Goal: Task Accomplishment & Management: Complete application form

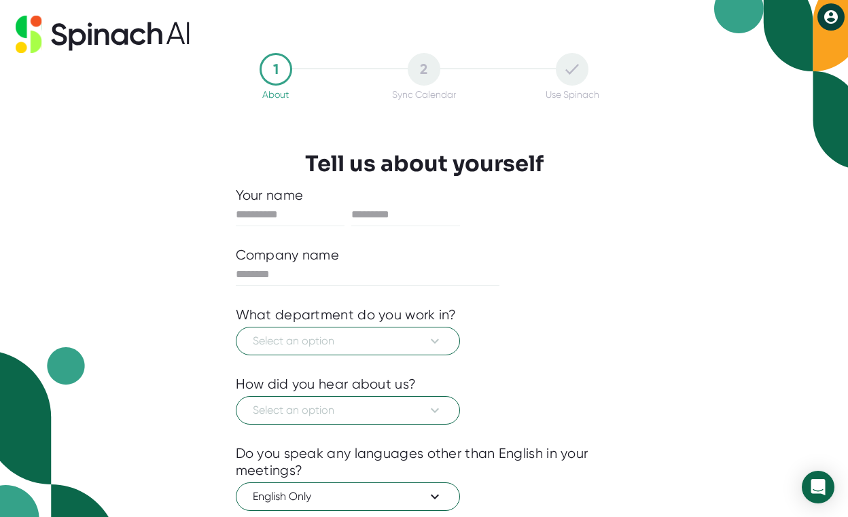
click at [831, 18] on icon at bounding box center [831, 17] width 16 height 16
click at [328, 202] on div at bounding box center [424, 258] width 848 height 517
click at [302, 210] on input "text" at bounding box center [290, 215] width 109 height 22
type input "*******"
type input "******"
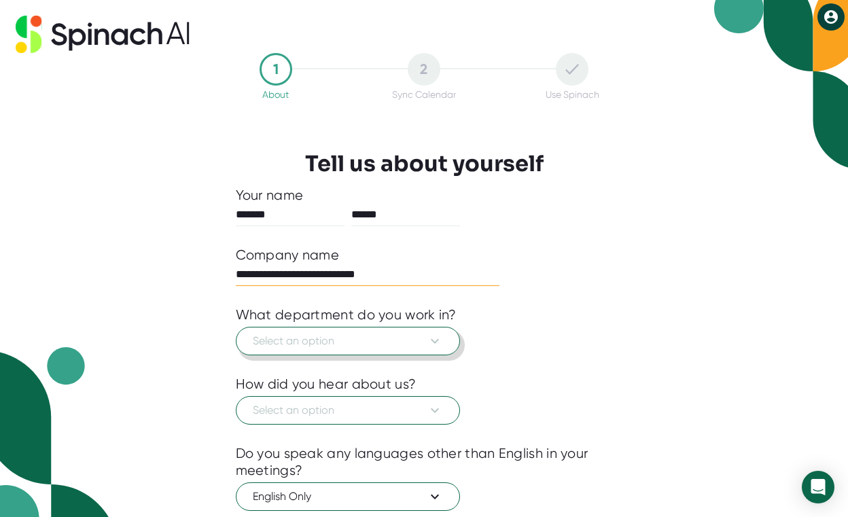
type input "**********"
click at [444, 343] on button "Select an option" at bounding box center [348, 341] width 224 height 29
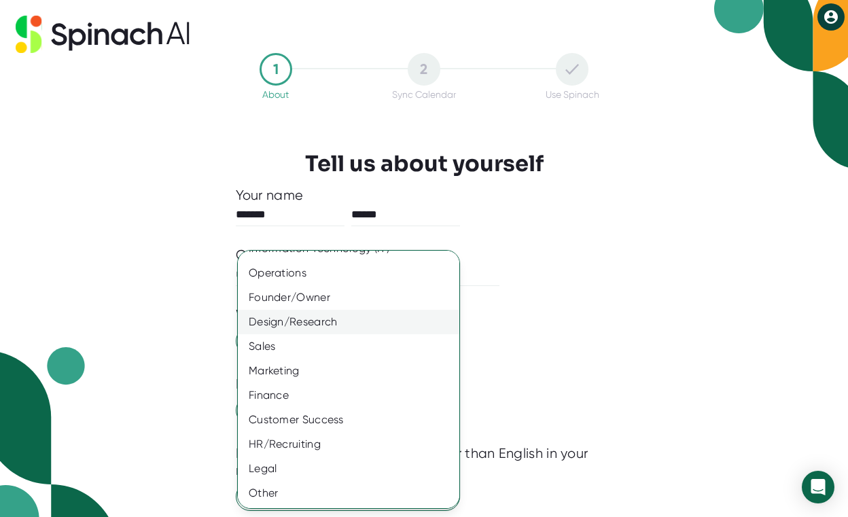
scroll to position [66, 0]
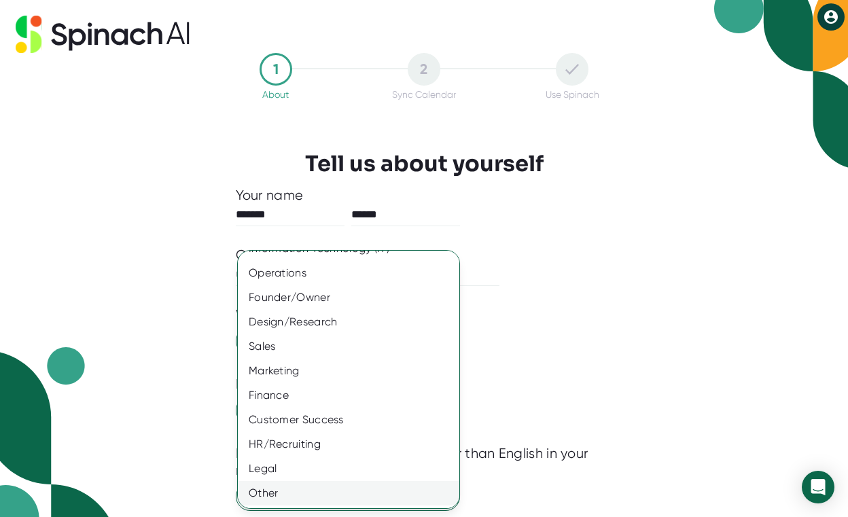
click at [273, 499] on div "Other" at bounding box center [349, 493] width 222 height 24
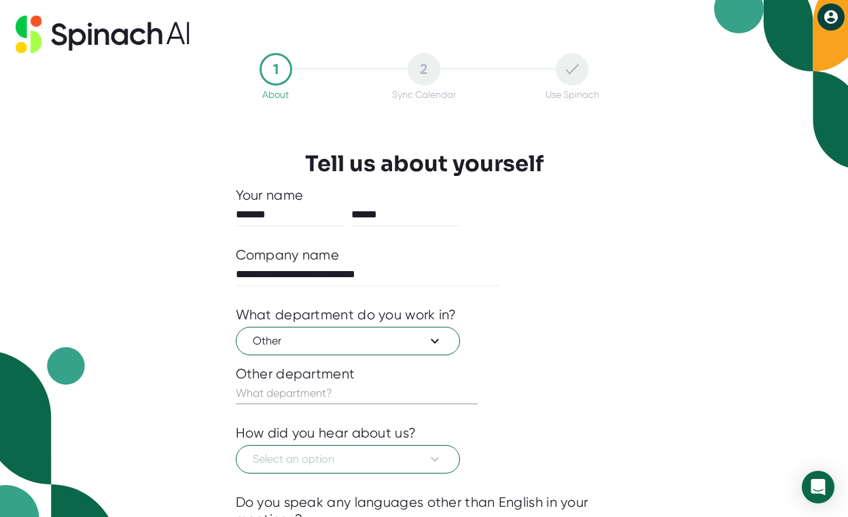
click at [304, 389] on input "text" at bounding box center [357, 394] width 242 height 22
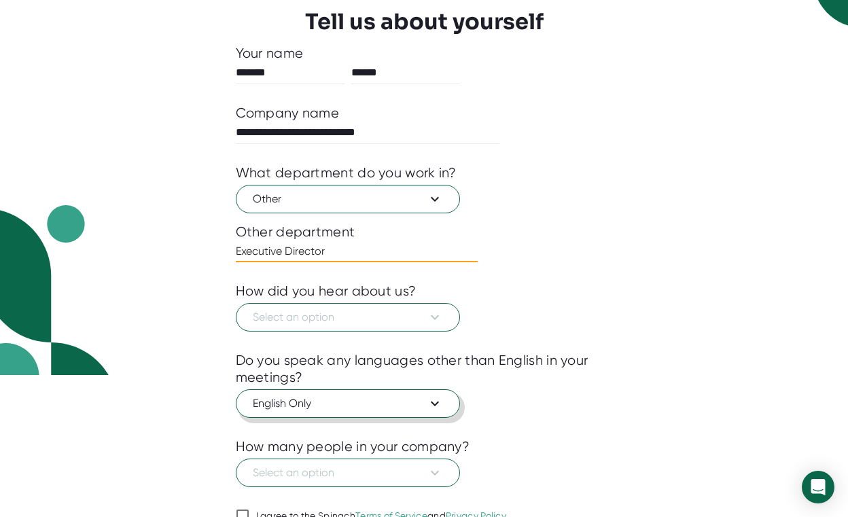
scroll to position [201, 0]
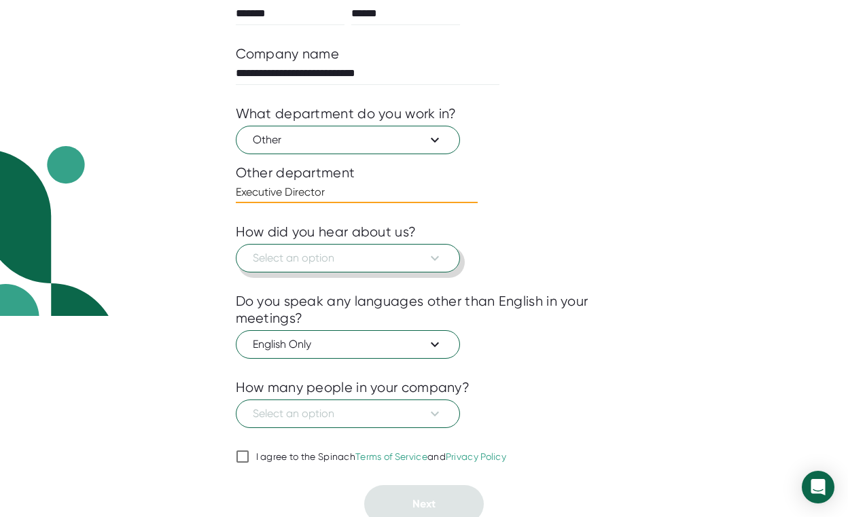
type input "Executive Director"
click at [441, 259] on icon at bounding box center [435, 258] width 16 height 16
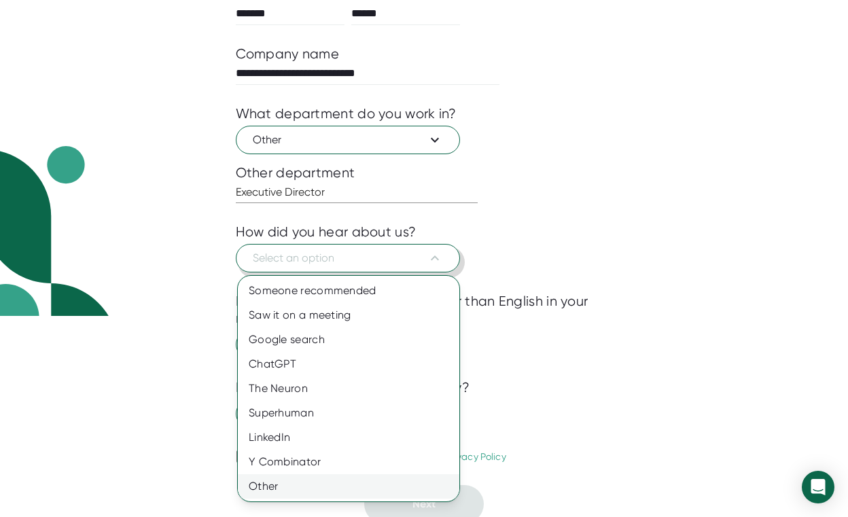
click at [272, 487] on div "Other" at bounding box center [349, 486] width 222 height 24
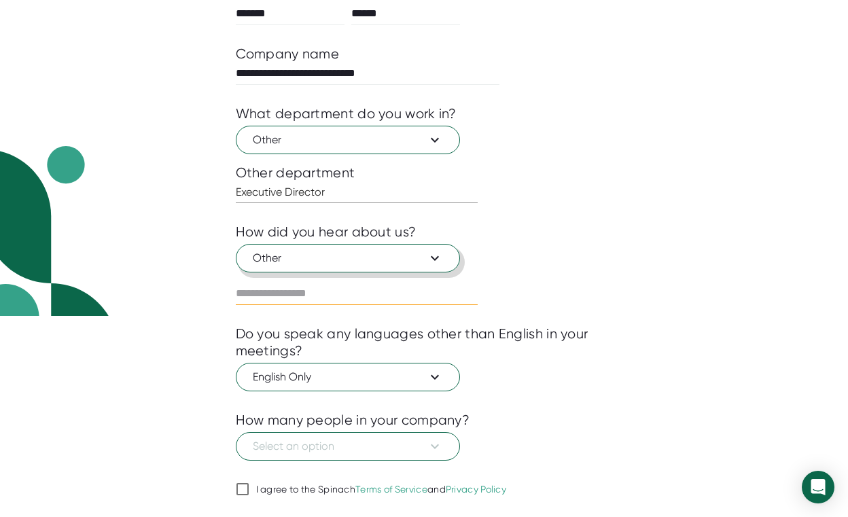
click at [346, 293] on input "text" at bounding box center [357, 294] width 242 height 22
click at [448, 253] on button "Other" at bounding box center [348, 258] width 224 height 29
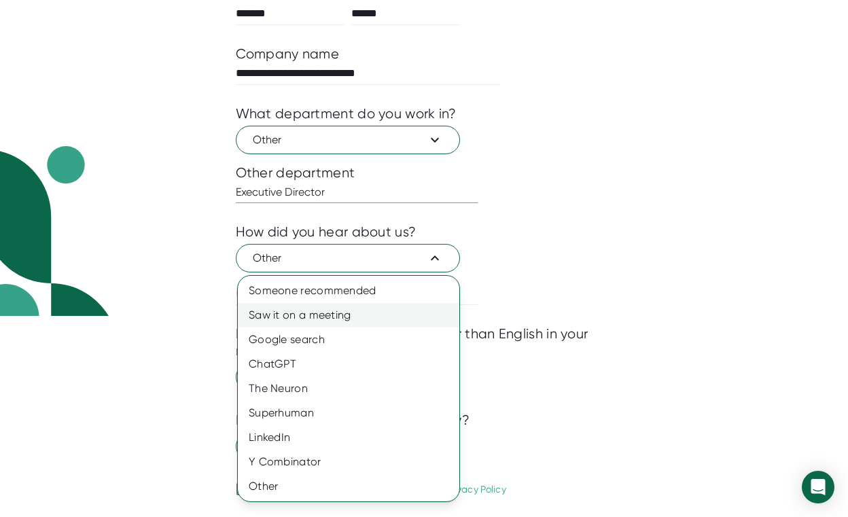
click at [344, 309] on div "Saw it on a meeting" at bounding box center [349, 315] width 222 height 24
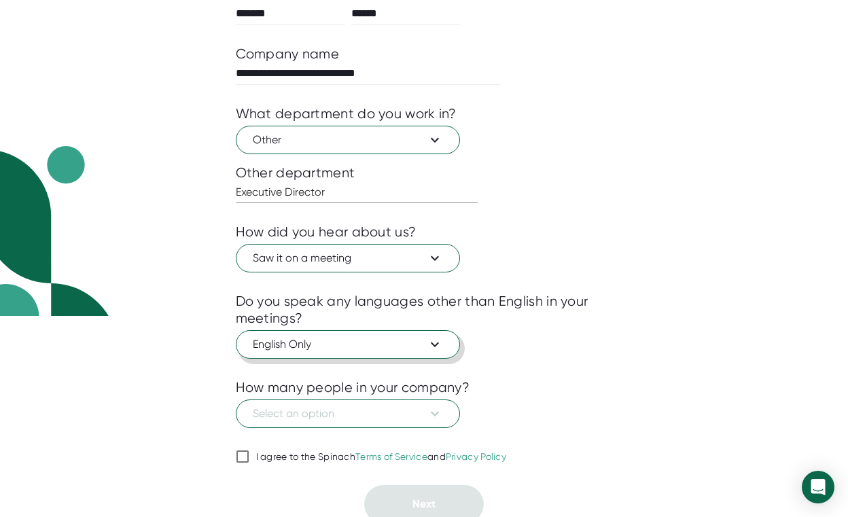
click at [447, 343] on button "English Only" at bounding box center [348, 344] width 224 height 29
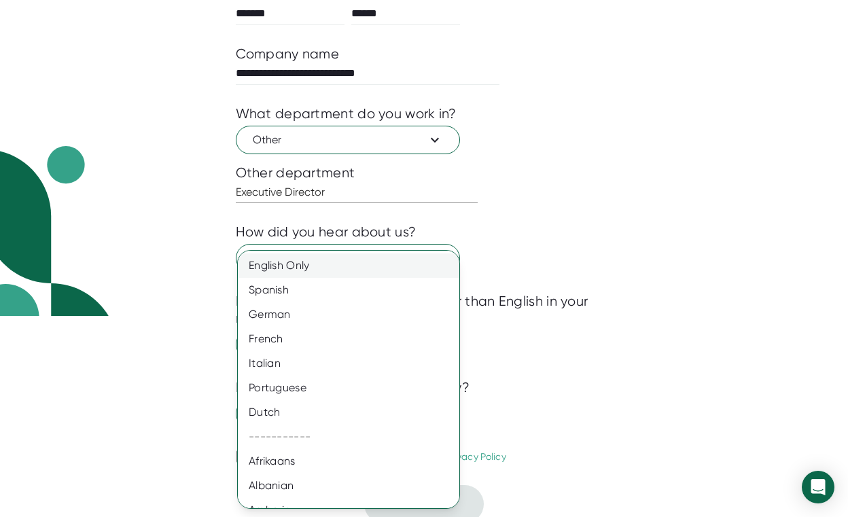
click at [412, 257] on div "English Only" at bounding box center [349, 266] width 222 height 24
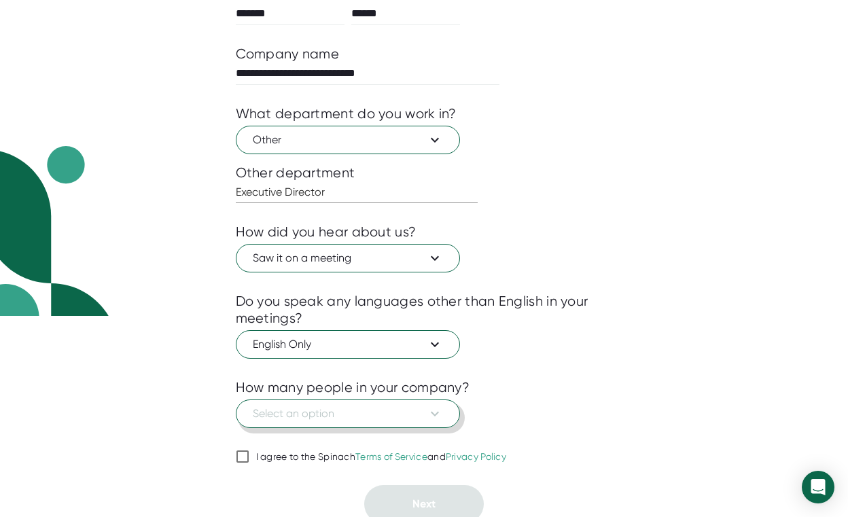
click at [443, 408] on button "Select an option" at bounding box center [348, 414] width 224 height 29
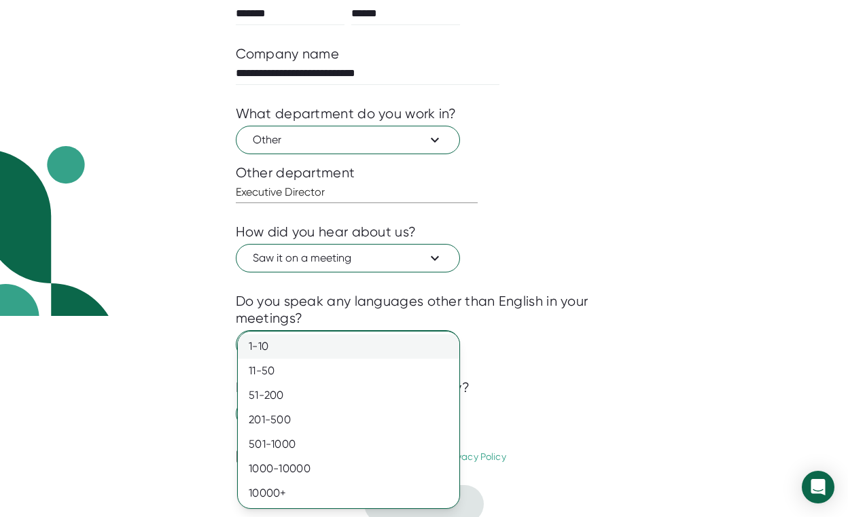
click at [296, 341] on div "1-10" at bounding box center [349, 346] width 222 height 24
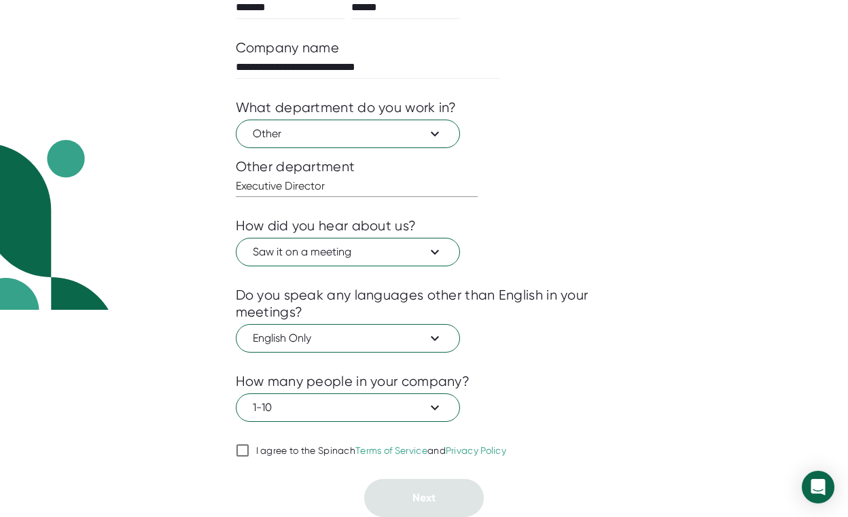
scroll to position [207, 0]
click at [244, 446] on input "I agree to the Spinach Terms of Service and Privacy Policy" at bounding box center [243, 450] width 14 height 16
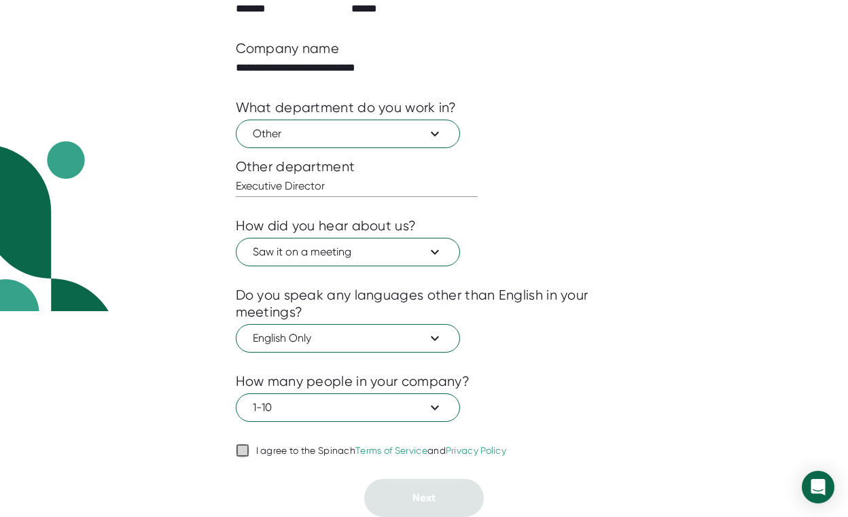
checkbox input "true"
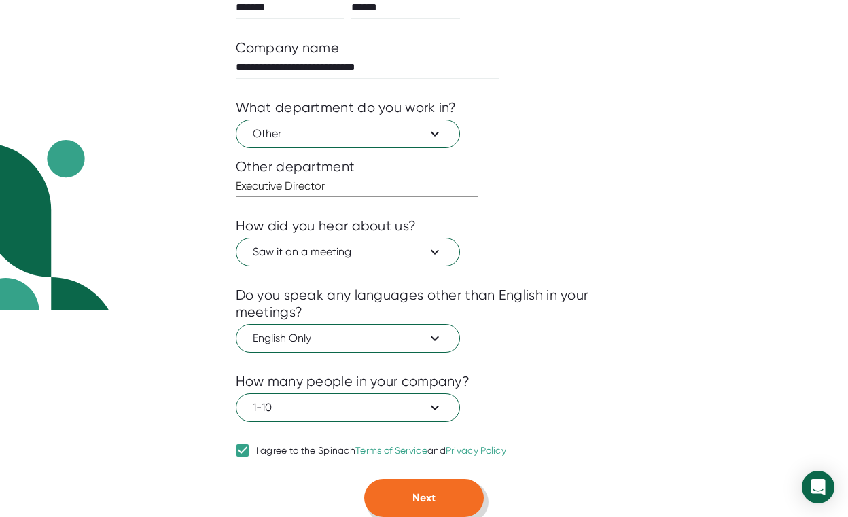
click at [432, 492] on span "Next" at bounding box center [424, 497] width 23 height 13
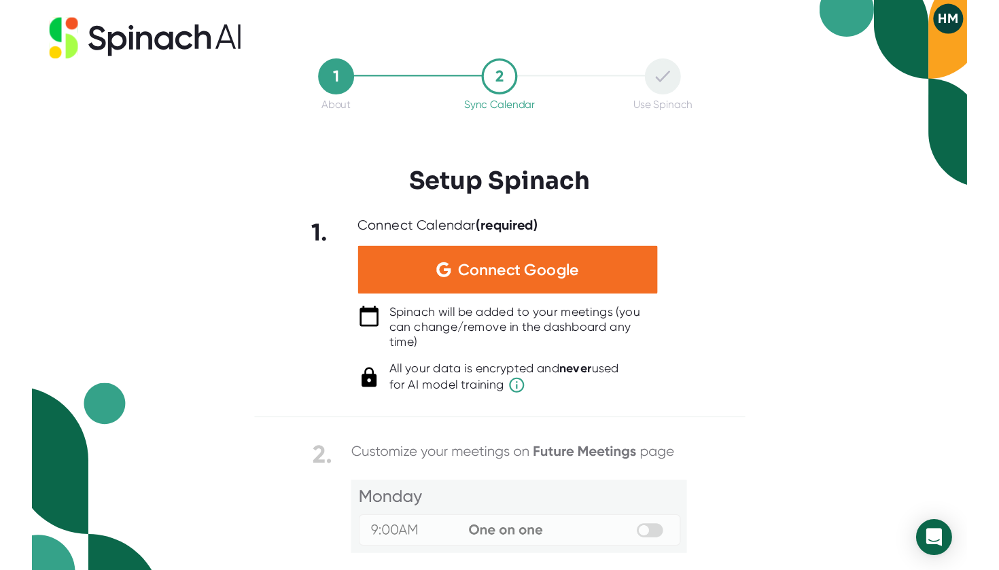
scroll to position [0, 0]
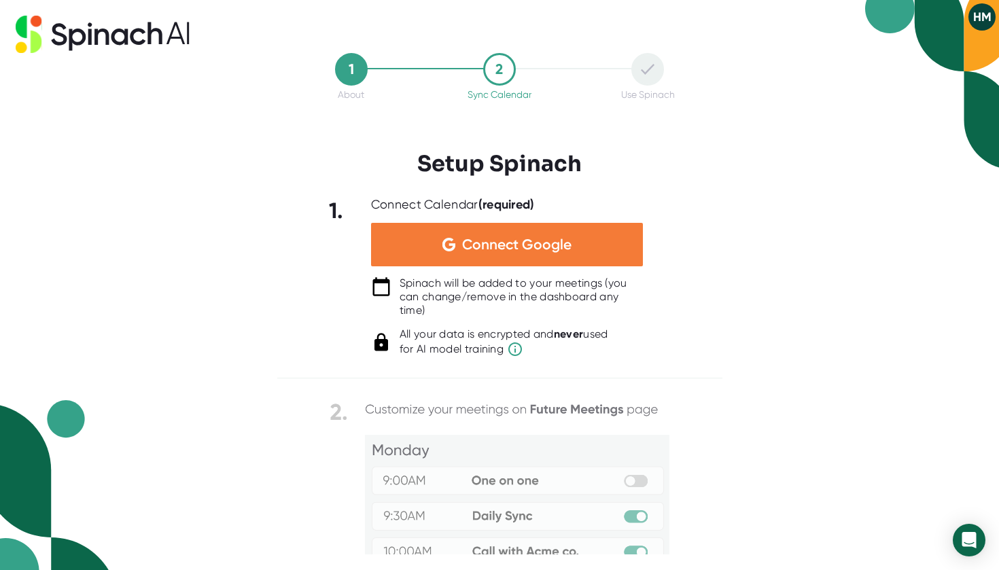
click at [548, 238] on span "Connect Google" at bounding box center [516, 245] width 109 height 14
